Goal: Transaction & Acquisition: Purchase product/service

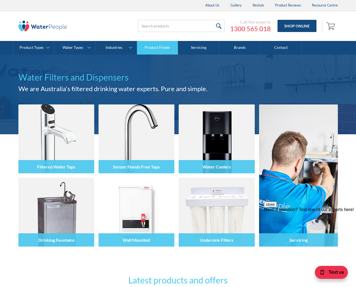
click at [146, 44] on link "Product Finder" at bounding box center [157, 48] width 41 height 14
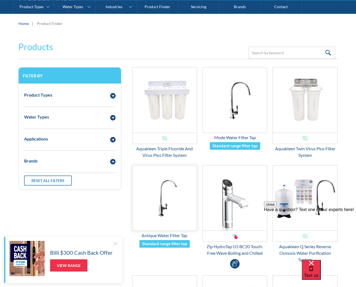
scroll to position [71, 0]
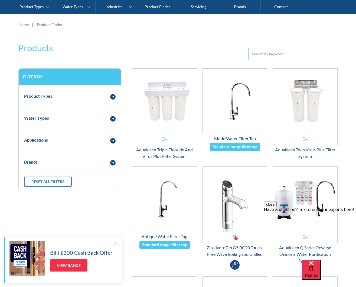
click at [261, 53] on input "Email Form 3" at bounding box center [292, 54] width 87 height 12
paste input "https://www.filteredwatersolutions.com.au/2-stage-undersink-water-filter/"
type input "https://www.filteredwatersolutions.com.au/2-stage-undersink-water-filter/"
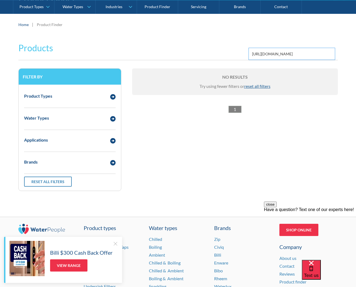
drag, startPoint x: 306, startPoint y: 53, endPoint x: 200, endPoint y: 51, distance: 106.6
click at [200, 51] on div "Products Filter https://www.filteredwatersolutions.com.au/2-stage-undersink-wat…" at bounding box center [178, 48] width 320 height 24
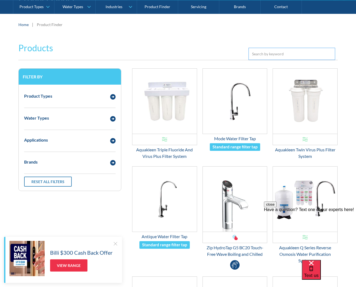
click at [257, 54] on input "Email Form 3" at bounding box center [292, 54] width 87 height 12
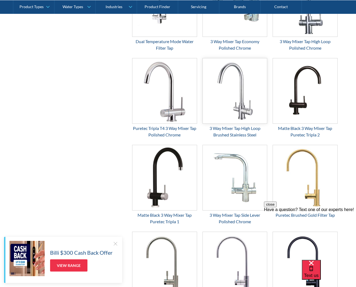
scroll to position [442, 0]
type input "faucet"
click at [237, 127] on div "3 Way Mixer Tap High Loop Brushed Stainless Steel" at bounding box center [235, 131] width 65 height 13
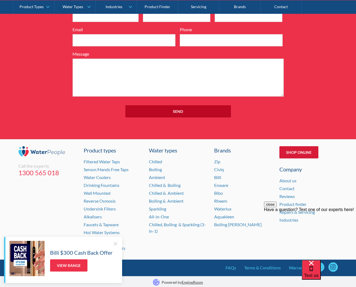
scroll to position [586, 0]
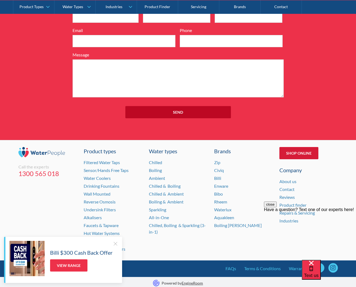
click at [299, 150] on link "Shop Online" at bounding box center [299, 153] width 39 height 12
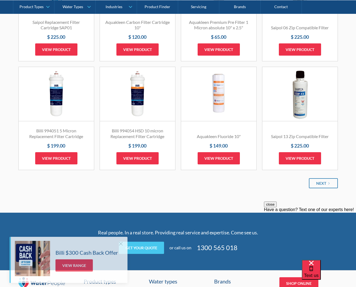
scroll to position [608, 0]
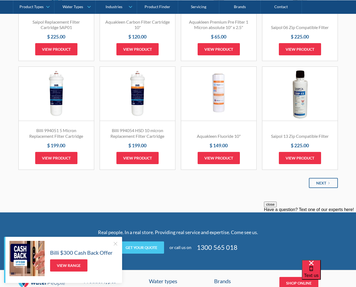
click at [321, 180] on div "Next" at bounding box center [322, 183] width 10 height 6
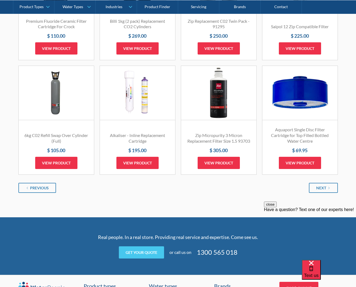
scroll to position [609, 0]
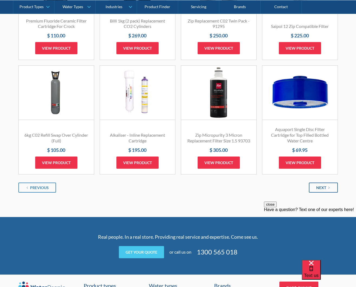
click at [329, 187] on link "Next" at bounding box center [323, 187] width 29 height 10
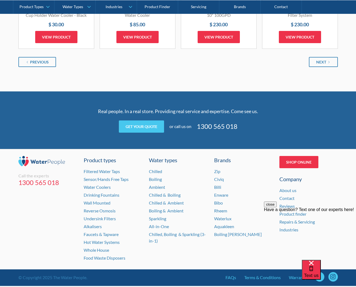
scroll to position [735, 0]
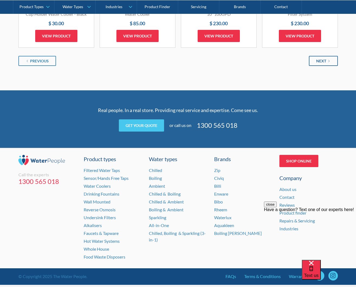
click at [327, 59] on link "Next" at bounding box center [323, 61] width 29 height 10
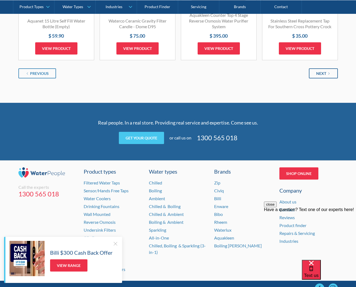
scroll to position [724, 0]
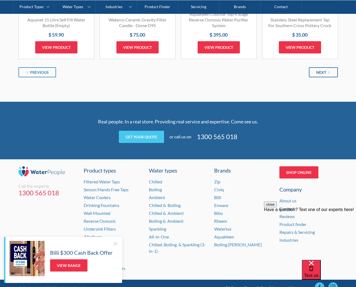
click at [324, 75] on div "Next" at bounding box center [322, 72] width 10 height 6
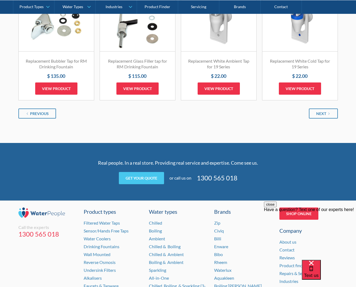
scroll to position [678, 0]
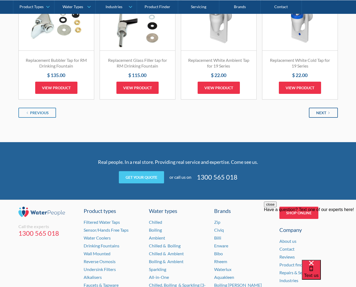
click at [325, 111] on div "Next" at bounding box center [322, 113] width 10 height 6
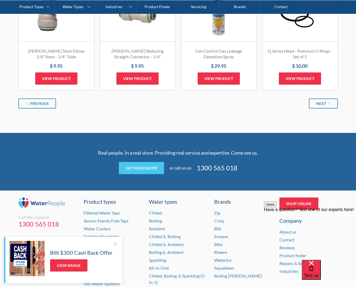
scroll to position [697, 0]
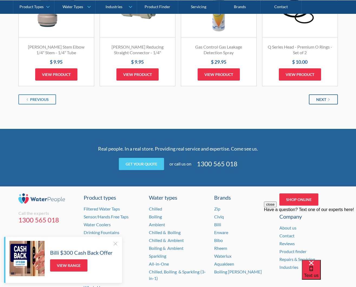
click at [324, 97] on div "Next" at bounding box center [322, 100] width 10 height 6
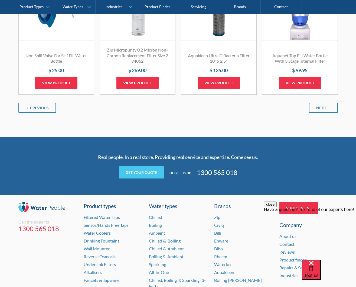
scroll to position [700, 0]
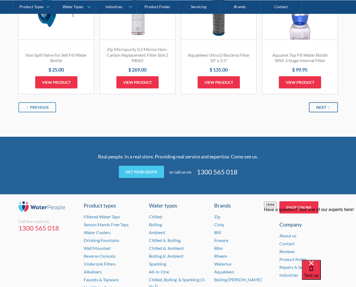
click at [324, 104] on div "Next" at bounding box center [322, 107] width 10 height 6
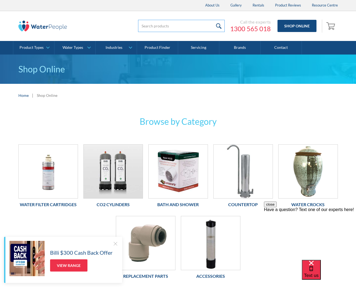
click at [156, 25] on input "search" at bounding box center [181, 26] width 87 height 12
type input "faucet"
click at [220, 26] on input "submit" at bounding box center [219, 26] width 12 height 12
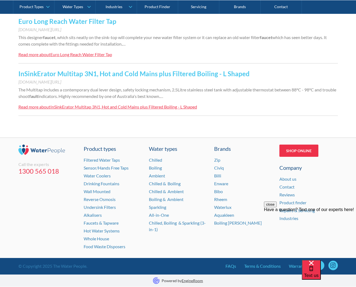
scroll to position [551, 0]
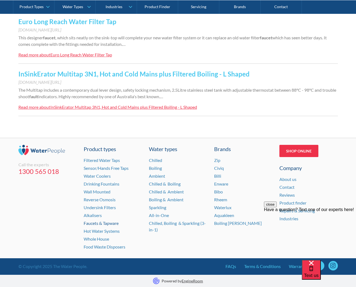
click at [110, 222] on link "Faucets & Tapware" at bounding box center [101, 222] width 35 height 5
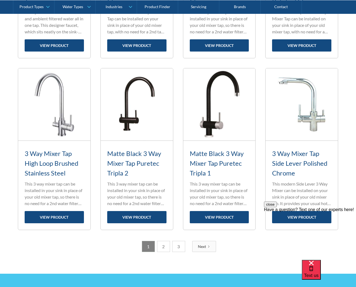
scroll to position [696, 0]
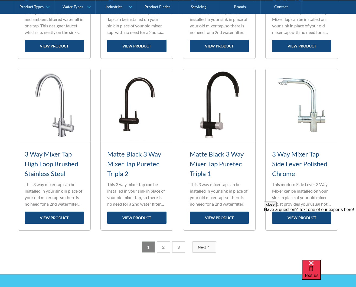
click at [164, 247] on link "2" at bounding box center [163, 246] width 13 height 11
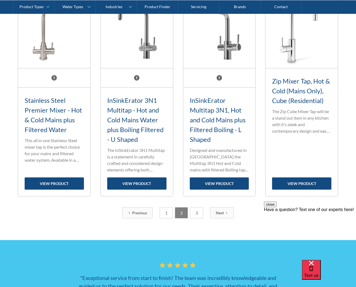
scroll to position [779, 0]
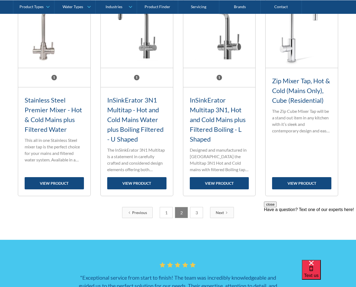
click at [197, 207] on link "3" at bounding box center [196, 212] width 13 height 11
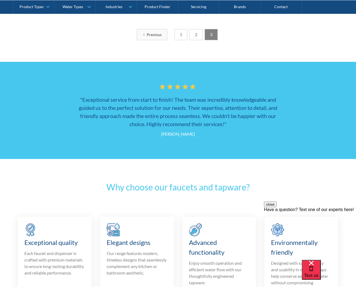
scroll to position [227, 0]
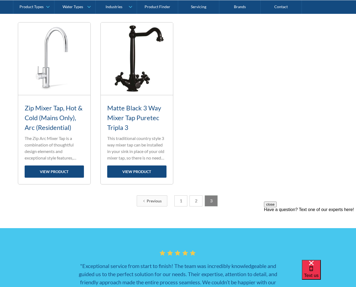
click at [183, 200] on link "1" at bounding box center [181, 200] width 13 height 11
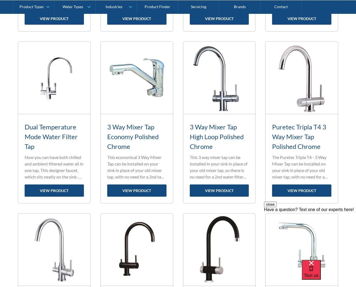
scroll to position [652, 0]
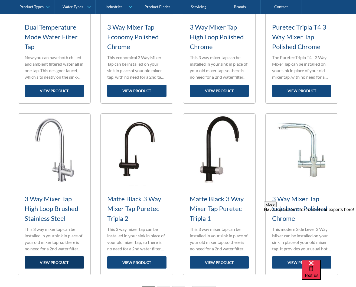
click at [57, 261] on link "view product" at bounding box center [54, 262] width 59 height 12
